Goal: Communication & Community: Answer question/provide support

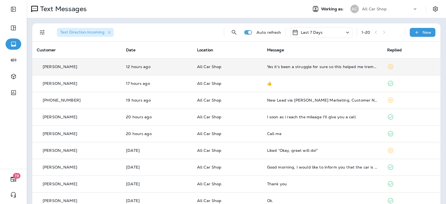
click at [308, 64] on td "Yes it's been a struggle for sure so this helped me tremendously and couldn't h…" at bounding box center [323, 66] width 120 height 17
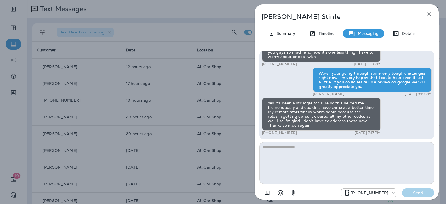
click at [430, 11] on icon "button" at bounding box center [429, 14] width 7 height 7
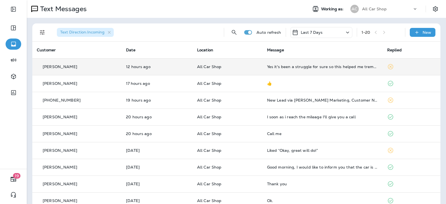
click at [238, 68] on p "All Car Shop" at bounding box center [227, 66] width 61 height 4
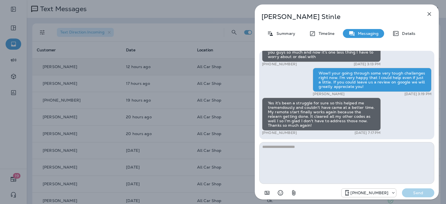
click at [431, 13] on icon "button" at bounding box center [429, 14] width 7 height 7
